Goal: Task Accomplishment & Management: Complete application form

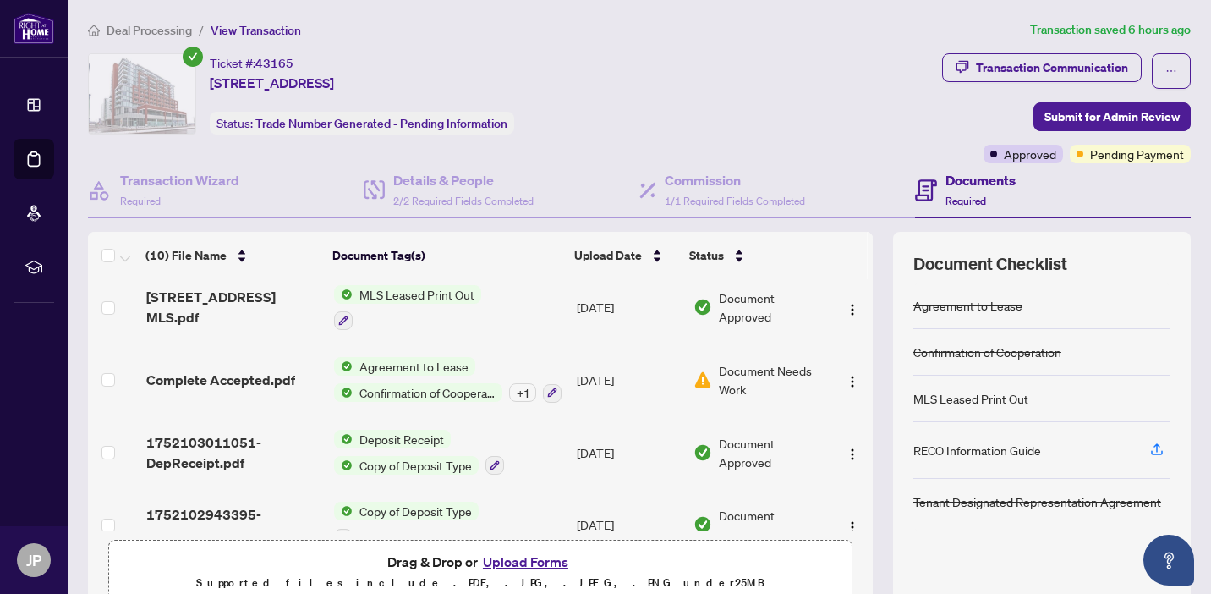
scroll to position [435, 0]
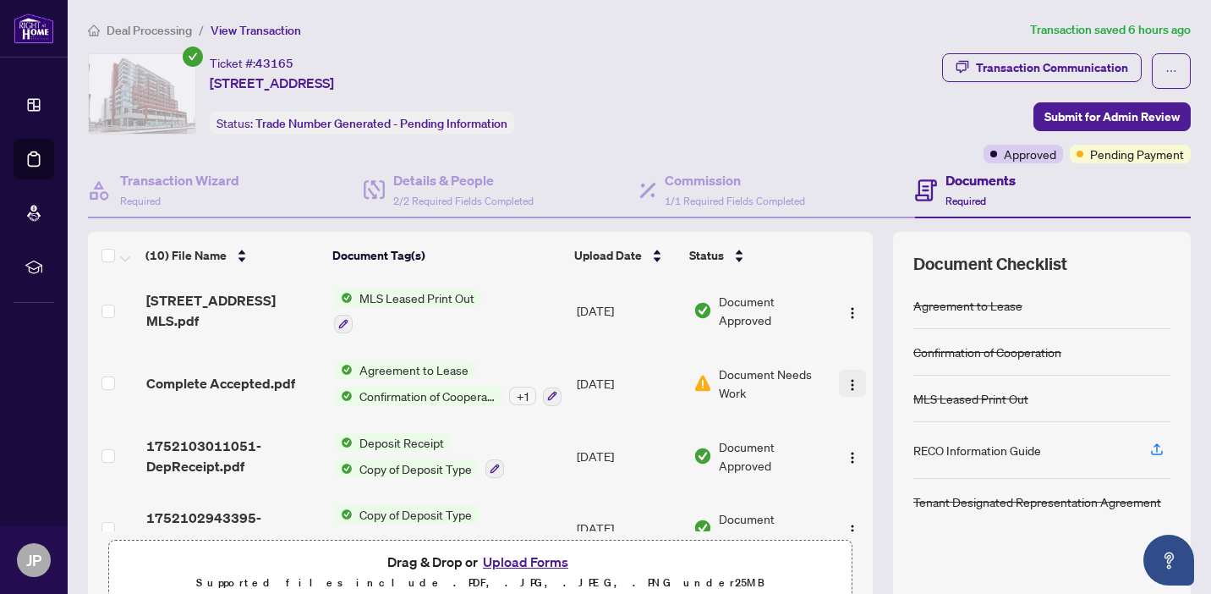
click at [846, 379] on img "button" at bounding box center [853, 385] width 14 height 14
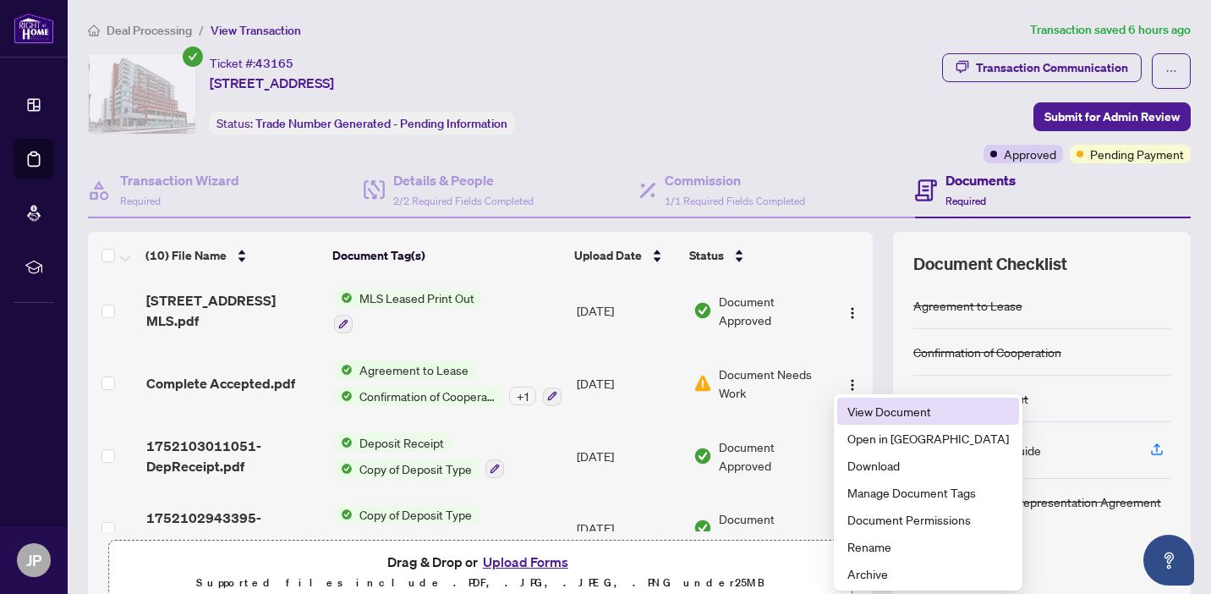
click at [861, 413] on span "View Document" at bounding box center [929, 411] width 162 height 19
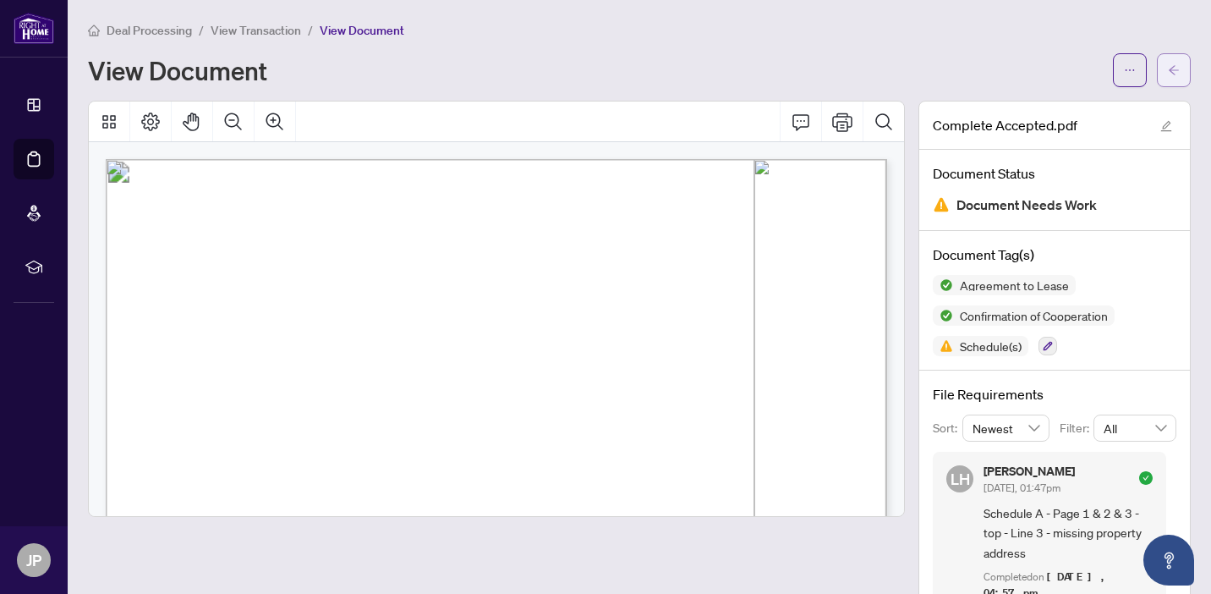
click at [1175, 69] on icon "arrow-left" at bounding box center [1174, 69] width 10 height 9
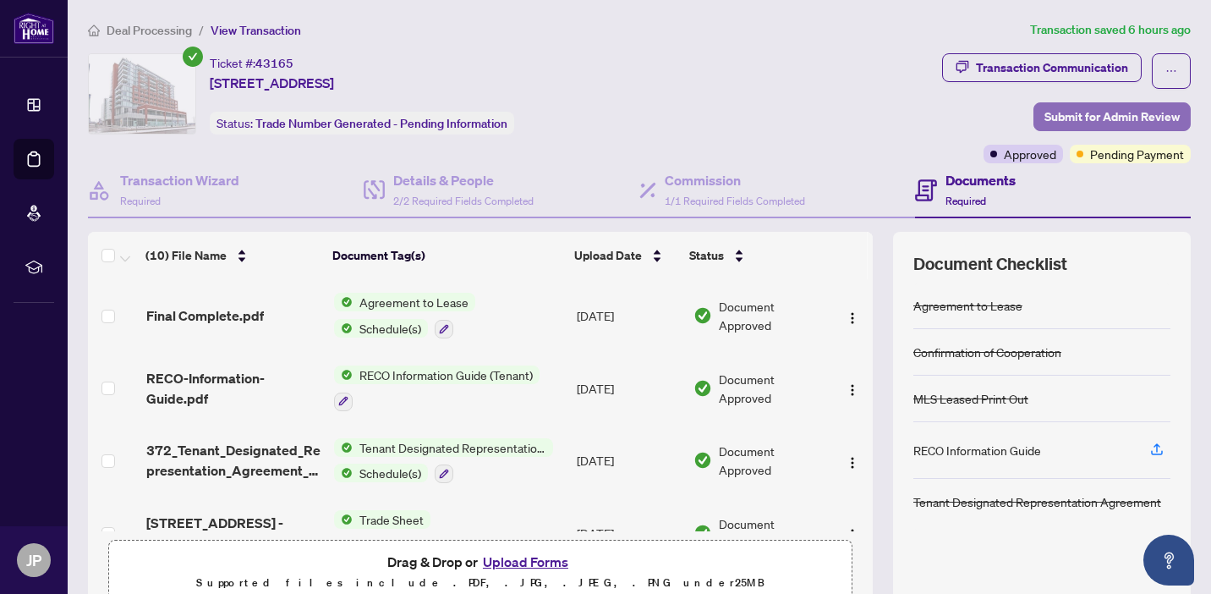
click at [1092, 118] on span "Submit for Admin Review" at bounding box center [1112, 116] width 135 height 27
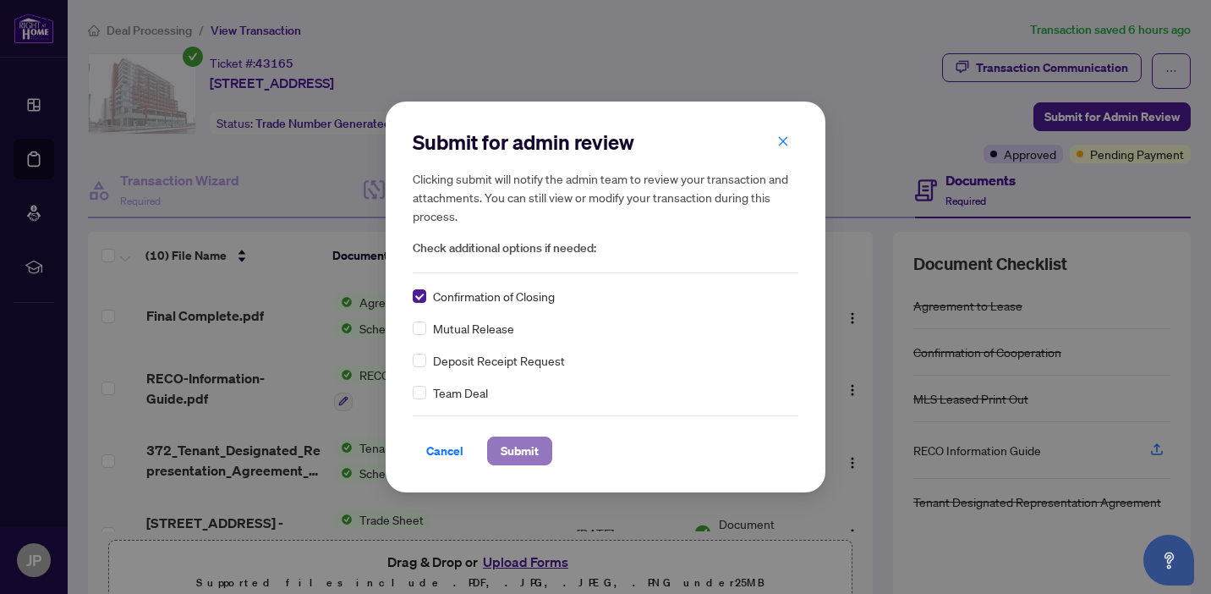
click at [501, 447] on span "Submit" at bounding box center [520, 450] width 38 height 27
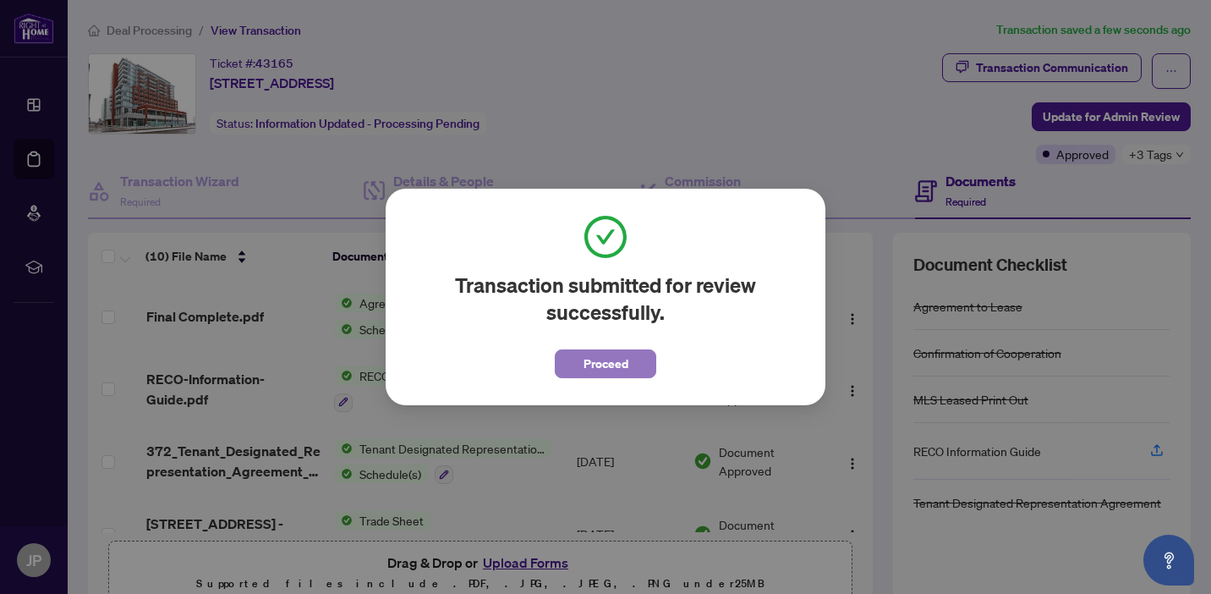
click at [591, 369] on span "Proceed" at bounding box center [606, 363] width 45 height 27
